Goal: Book appointment/travel/reservation: Book appointment/travel/reservation

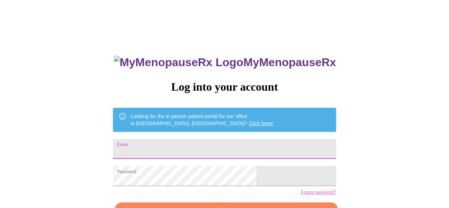
click at [212, 147] on input "Email" at bounding box center [224, 149] width 223 height 20
type input "kellydavis4246@yahoo.com"
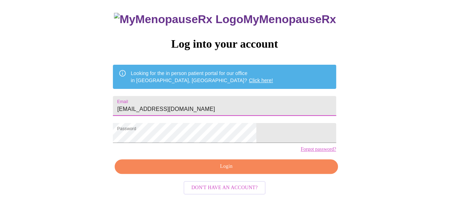
scroll to position [45, 0]
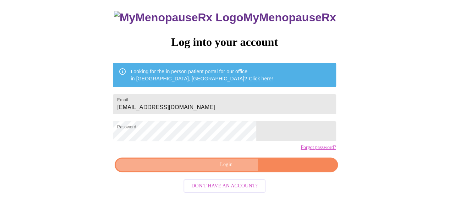
click at [226, 169] on span "Login" at bounding box center [226, 164] width 207 height 9
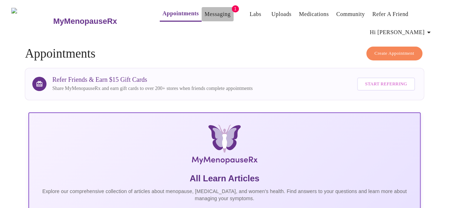
click at [207, 13] on link "Messaging" at bounding box center [218, 14] width 26 height 10
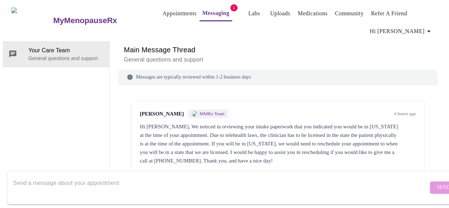
click at [163, 11] on link "Appointments" at bounding box center [180, 14] width 34 height 10
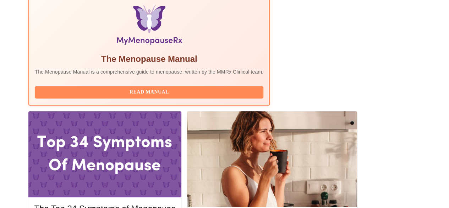
scroll to position [249, 0]
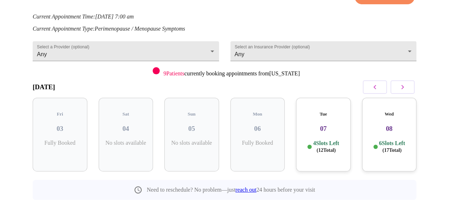
scroll to position [91, 0]
click at [404, 82] on icon "button" at bounding box center [403, 86] width 9 height 9
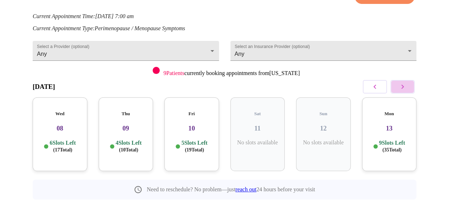
click at [404, 82] on icon "button" at bounding box center [403, 86] width 9 height 9
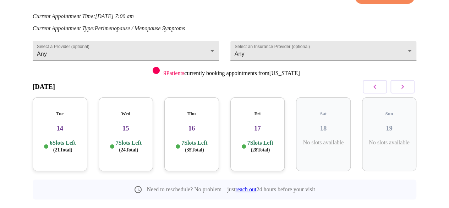
click at [61, 139] on p "6 Slots Left ( 21 Total)" at bounding box center [63, 146] width 26 height 14
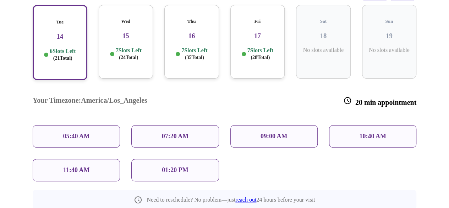
scroll to position [183, 0]
click at [122, 96] on h3 "Your Timezone: [GEOGRAPHIC_DATA]/Los_Angeles" at bounding box center [90, 101] width 115 height 10
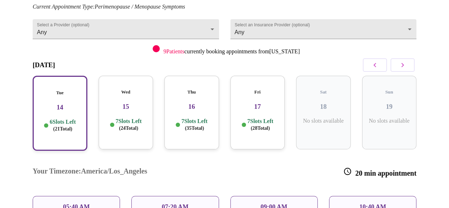
scroll to position [77, 0]
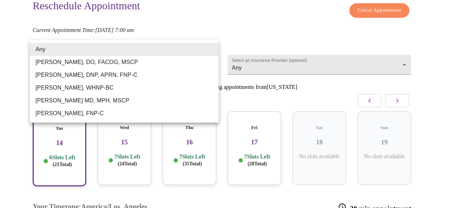
click at [212, 49] on body "MyMenopauseRx Appointments Messaging Labs Uploads Medications Community Refer a…" at bounding box center [225, 137] width 444 height 422
click at [115, 87] on li "[PERSON_NAME], WHNP-BC" at bounding box center [124, 87] width 189 height 13
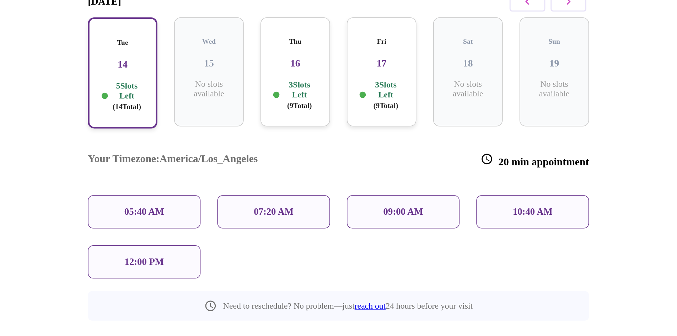
scroll to position [57, 0]
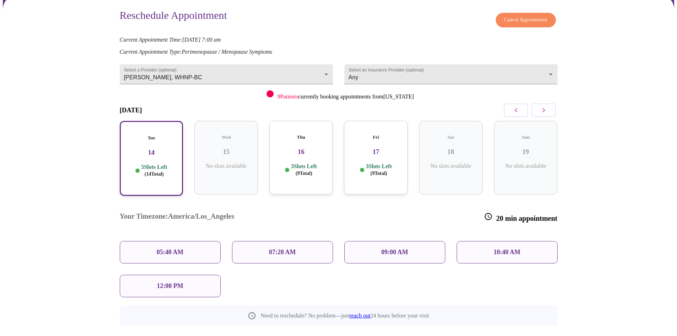
click at [302, 163] on p "3 Slots Left ( 9 Total)" at bounding box center [304, 170] width 26 height 14
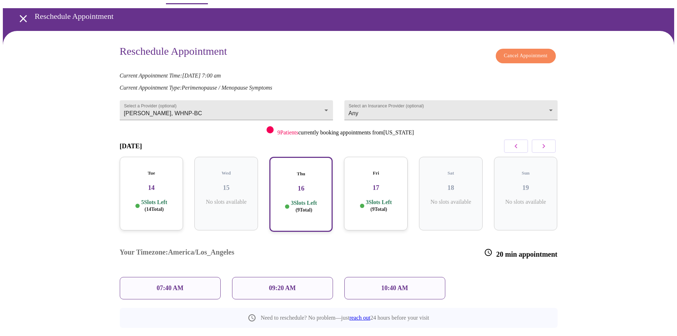
click at [166, 207] on div "07:40 AM" at bounding box center [170, 288] width 101 height 22
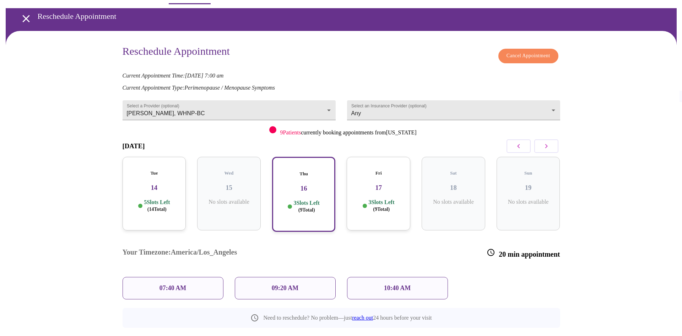
scroll to position [50, 0]
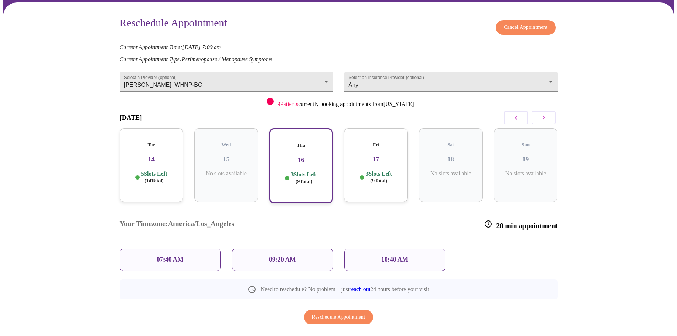
click at [170, 207] on p "07:40 AM" at bounding box center [170, 259] width 27 height 7
click at [310, 159] on div "Thu 16 3 Slots Left ( 9 Total)" at bounding box center [301, 165] width 64 height 75
click at [155, 207] on div "07:40 AM" at bounding box center [170, 259] width 101 height 22
click at [190, 207] on div "07:40 AM" at bounding box center [170, 259] width 101 height 22
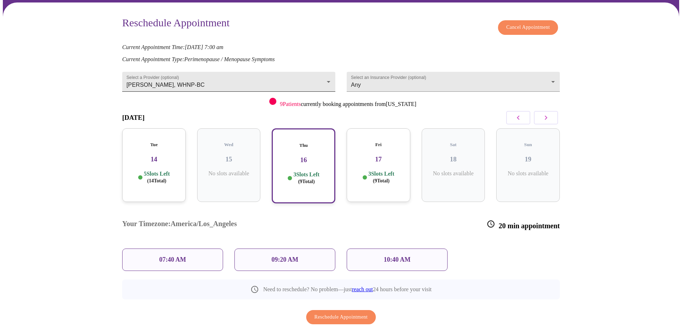
click at [324, 78] on body "MyMenopauseRx Appointments Messaging Labs Uploads Medications Community Refer a…" at bounding box center [341, 156] width 676 height 406
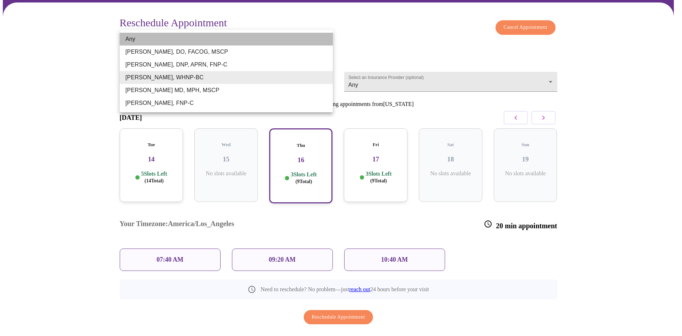
click at [131, 38] on li "Any" at bounding box center [226, 39] width 213 height 13
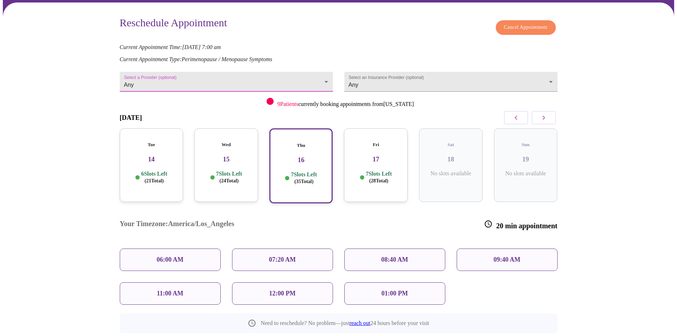
click at [161, 75] on body "MyMenopauseRx Appointments Messaging Labs Uploads Medications Community Refer a…" at bounding box center [338, 173] width 671 height 440
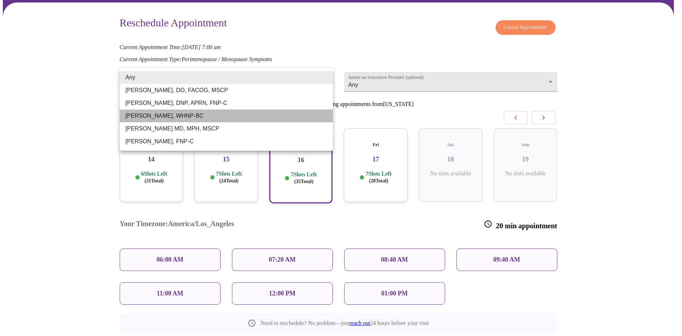
click at [148, 116] on li "[PERSON_NAME], WHNP-BC" at bounding box center [226, 115] width 213 height 13
type input "[PERSON_NAME], WHNP-BC"
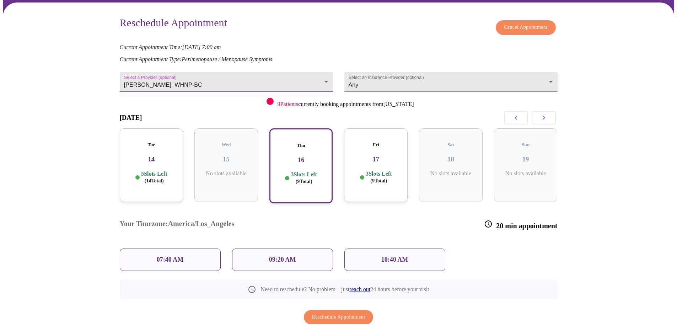
click at [177, 207] on p "07:40 AM" at bounding box center [170, 259] width 27 height 7
click at [174, 207] on p "07:40 AM" at bounding box center [170, 259] width 27 height 7
click at [172, 207] on p "07:40 AM" at bounding box center [170, 259] width 27 height 7
click at [333, 207] on span "Reschedule Appointment" at bounding box center [338, 317] width 53 height 9
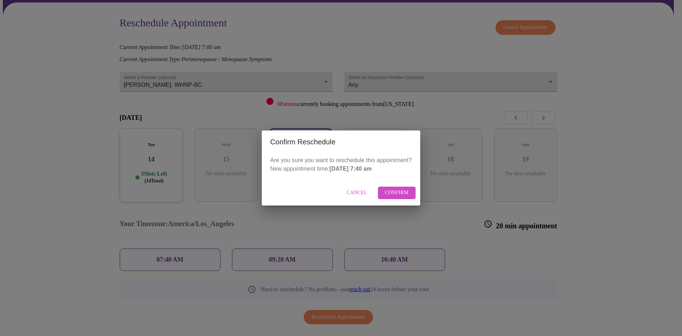
click at [392, 195] on span "Confirm" at bounding box center [397, 192] width 24 height 9
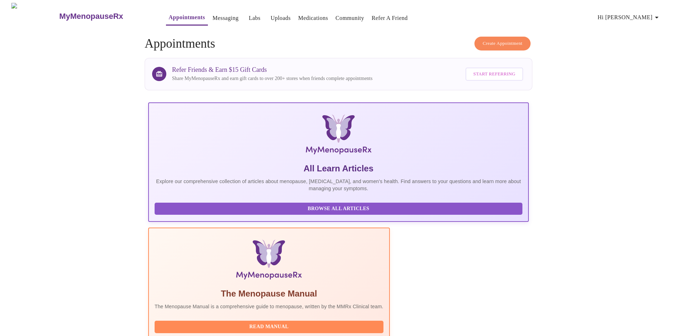
click at [212, 13] on link "Messaging" at bounding box center [225, 18] width 26 height 10
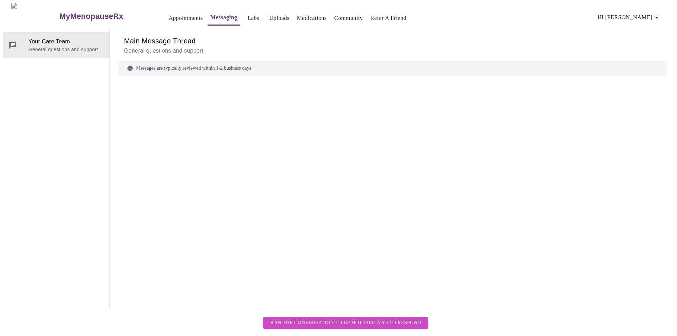
scroll to position [27, 0]
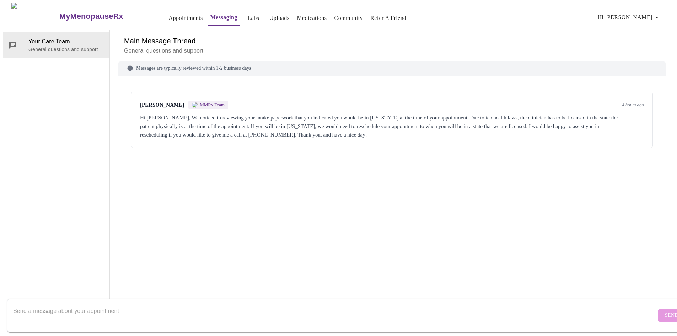
click at [269, 207] on textarea "Send a message about your appointment" at bounding box center [334, 315] width 643 height 23
click at [46, 207] on textarea "I rescheduled when i would be in [US_STATE]. Thank you." at bounding box center [334, 315] width 643 height 23
click at [49, 207] on textarea "I rescheduled when i would be in [US_STATE]. Thank you." at bounding box center [334, 315] width 643 height 23
type textarea "I rescheduled online when i would be in [US_STATE]. Thank you."
click at [454, 207] on span "Send" at bounding box center [672, 315] width 14 height 9
